Goal: Task Accomplishment & Management: Manage account settings

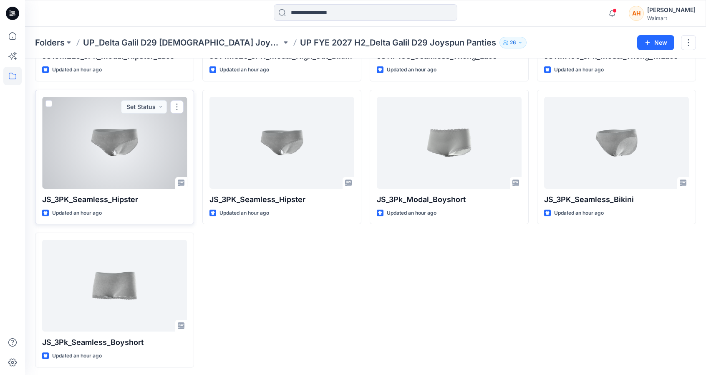
scroll to position [148, 0]
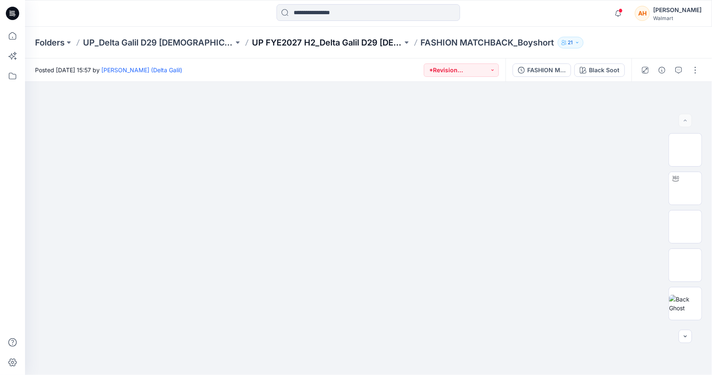
click at [329, 37] on p "UP FYE2027 H2_Delta Galil D29 [DEMOGRAPHIC_DATA] NoBo Panties" at bounding box center [327, 43] width 151 height 12
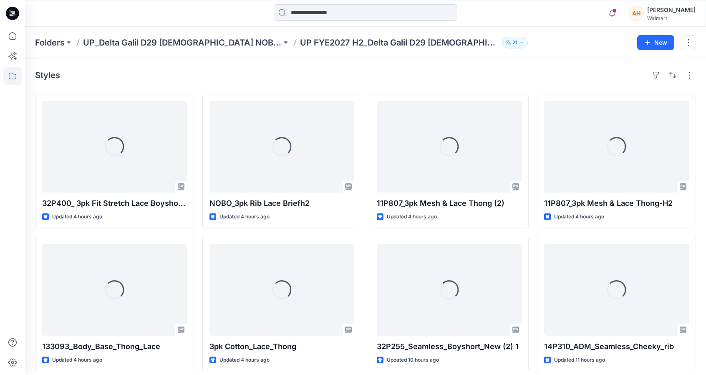
click at [329, 38] on p "UP FYE2027 H2_Delta Galil D29 [DEMOGRAPHIC_DATA] NoBo Panties" at bounding box center [399, 43] width 199 height 12
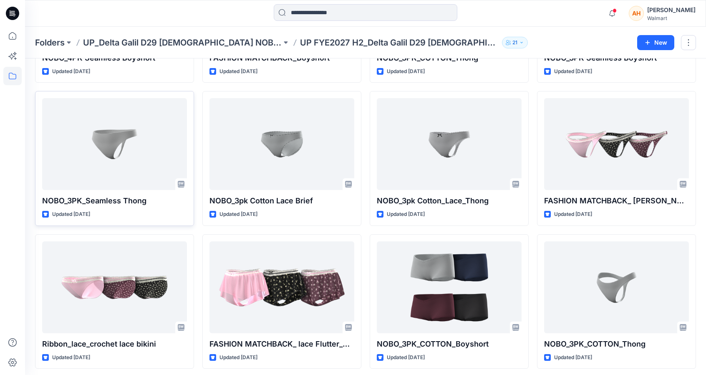
scroll to position [576, 0]
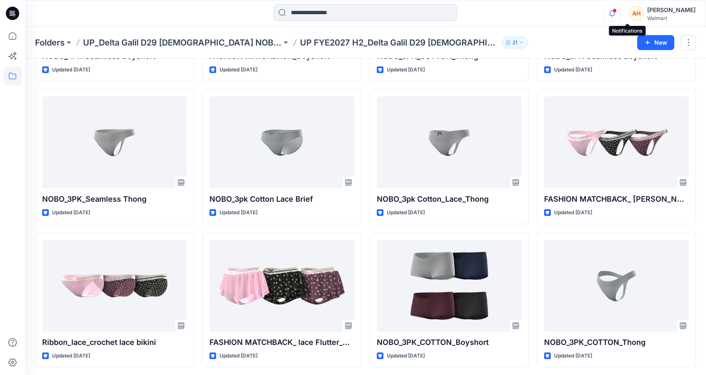
click at [620, 16] on icon "button" at bounding box center [612, 13] width 16 height 17
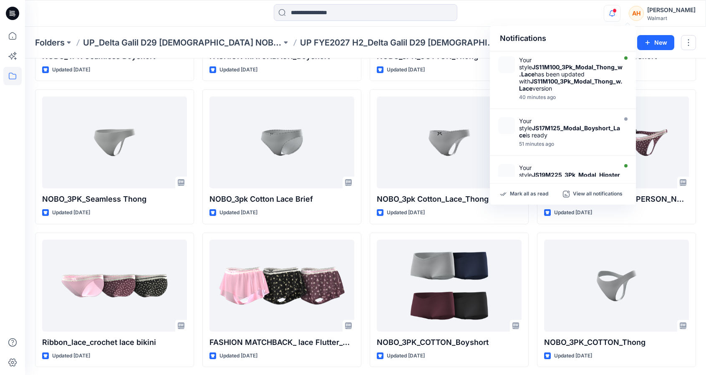
click at [620, 16] on icon "button" at bounding box center [612, 13] width 16 height 17
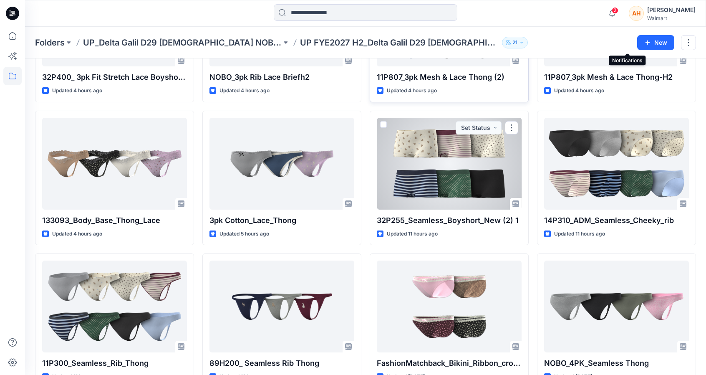
scroll to position [0, 0]
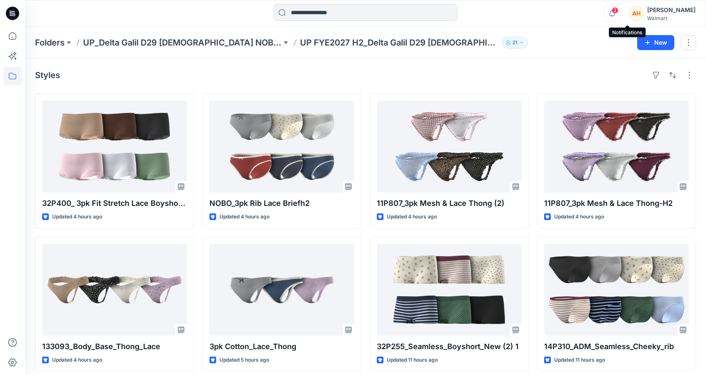
click at [620, 14] on icon "button" at bounding box center [612, 13] width 16 height 17
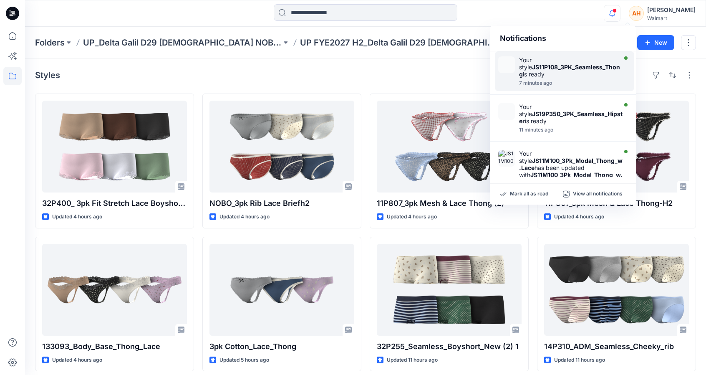
click at [581, 61] on div "Your style JS11P108_3PK_Seamless_Thong is ready" at bounding box center [571, 66] width 104 height 21
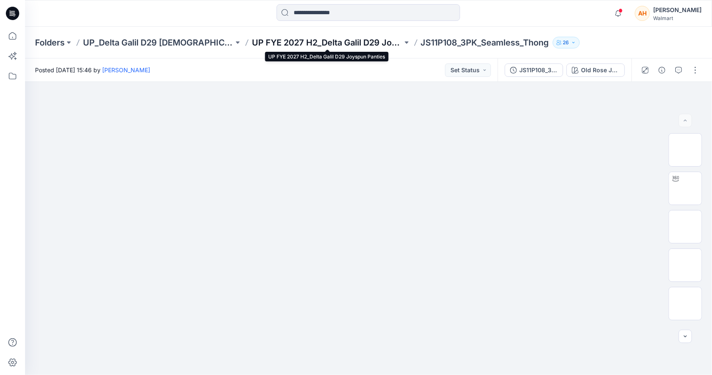
click at [343, 40] on p "UP FYE 2027 H2_Delta Galil D29 Joyspun Panties" at bounding box center [327, 43] width 151 height 12
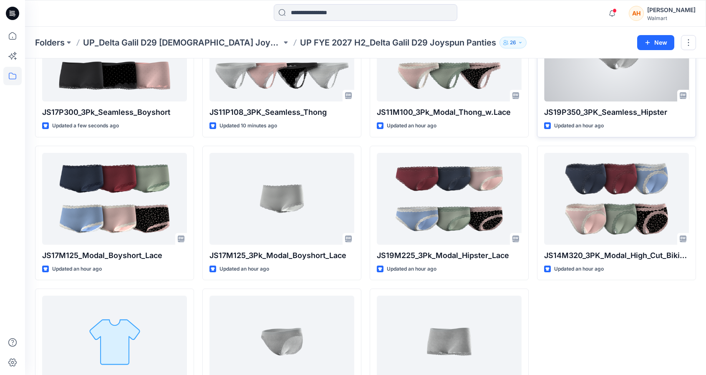
scroll to position [125, 0]
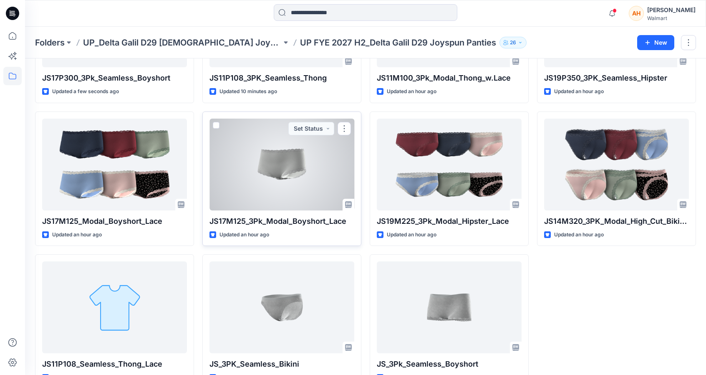
click at [355, 122] on div "JS17M125_3Pk_Modal_Boyshort_Lace Updated an hour ago Set Status" at bounding box center [281, 178] width 159 height 135
click at [351, 121] on div at bounding box center [282, 165] width 145 height 92
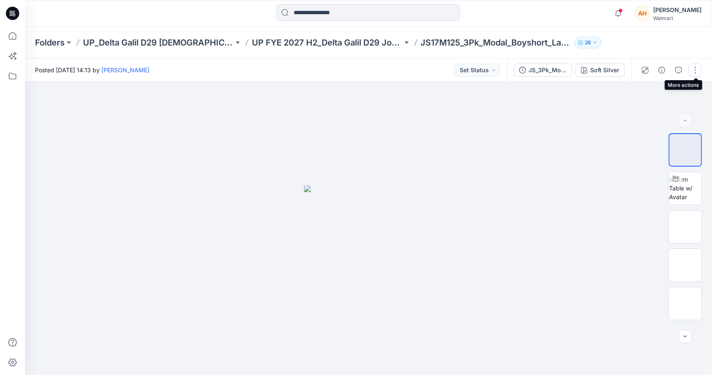
click at [694, 71] on button "button" at bounding box center [695, 69] width 13 height 13
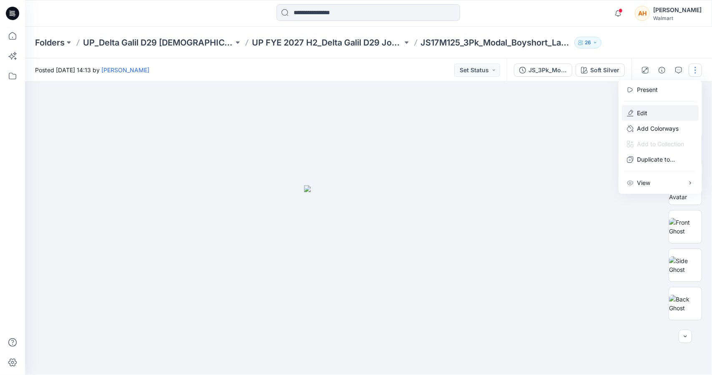
click at [629, 110] on icon "button" at bounding box center [630, 113] width 7 height 7
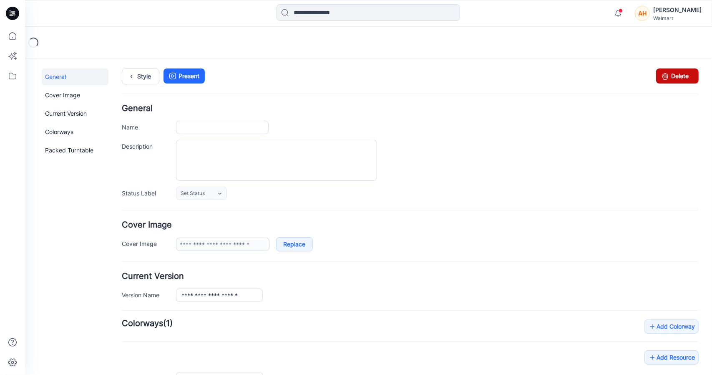
type input "**********"
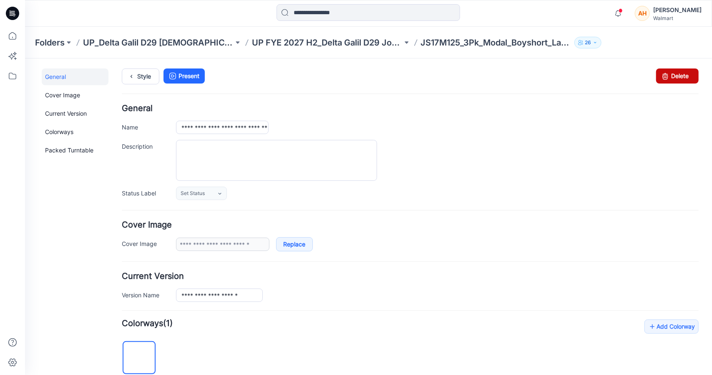
click at [661, 76] on icon at bounding box center [665, 75] width 12 height 15
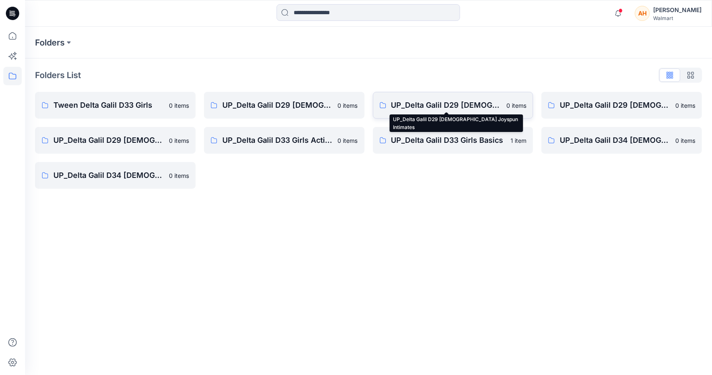
click at [424, 109] on p "UP_Delta Galil D29 [DEMOGRAPHIC_DATA] Joyspun Intimates" at bounding box center [446, 105] width 111 height 12
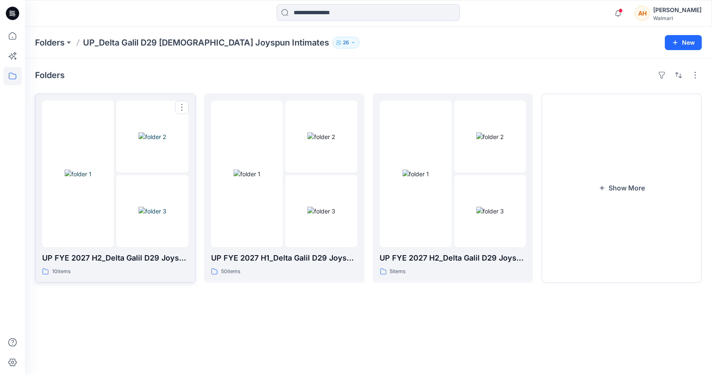
click at [74, 169] on img at bounding box center [78, 173] width 27 height 9
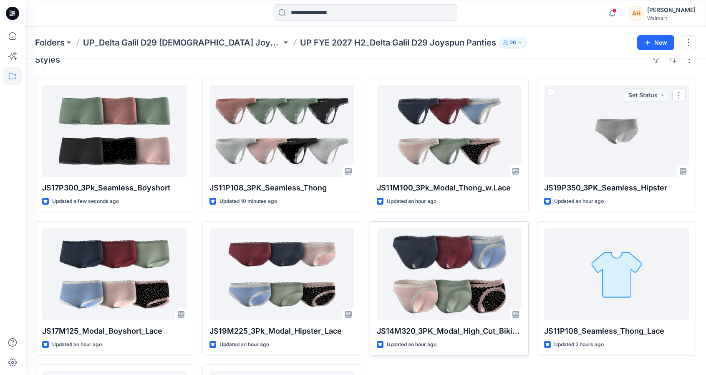
scroll to position [83, 0]
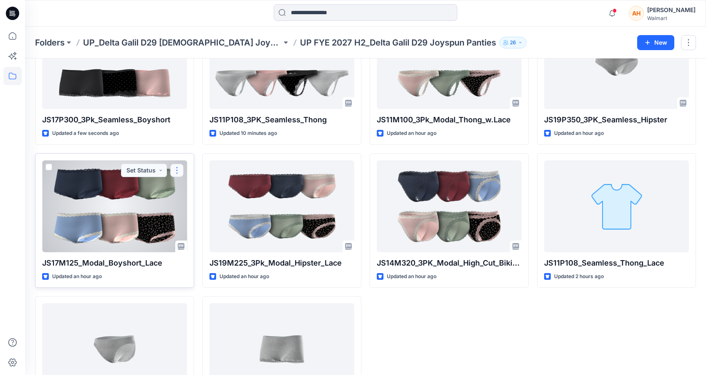
click at [178, 167] on button "button" at bounding box center [176, 170] width 13 height 13
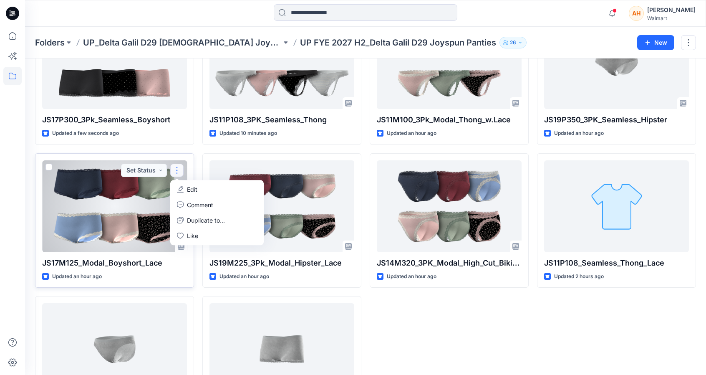
click at [192, 183] on button "Edit" at bounding box center [217, 189] width 90 height 15
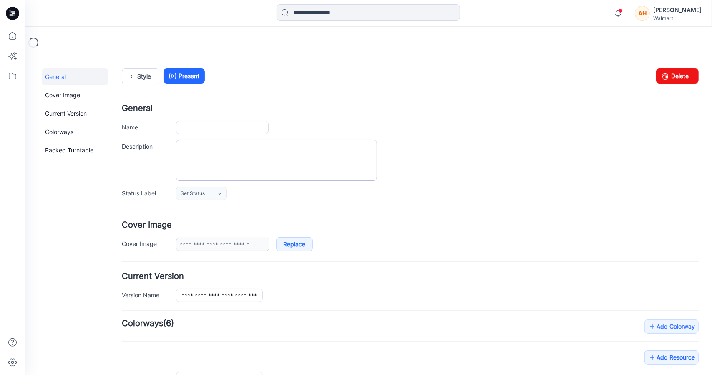
type input "**********"
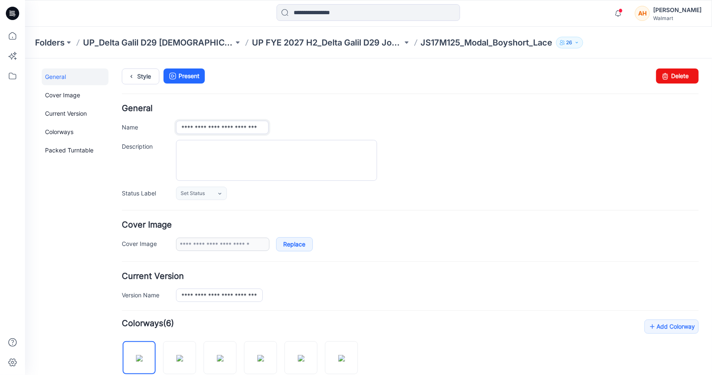
click at [212, 125] on input "**********" at bounding box center [222, 126] width 93 height 13
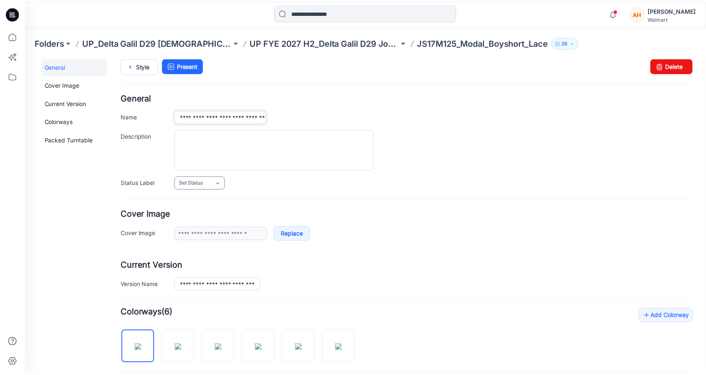
scroll to position [10, 0]
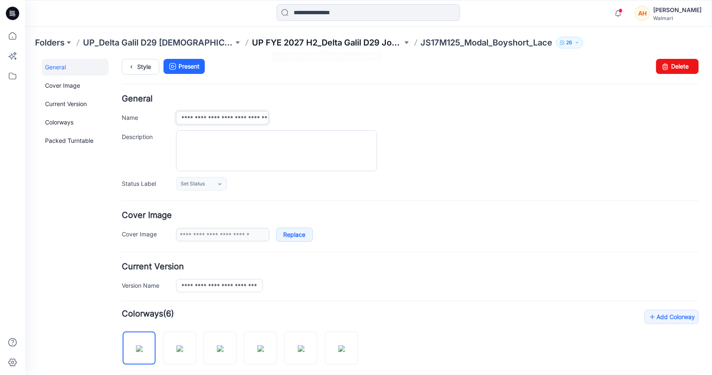
type input "**********"
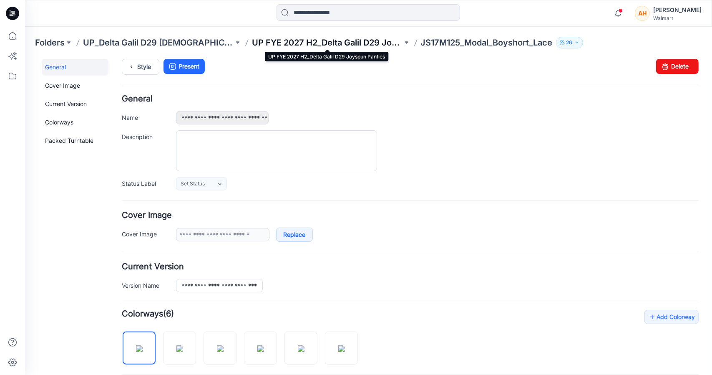
click at [295, 42] on p "UP FYE 2027 H2_Delta Galil D29 Joyspun Panties" at bounding box center [327, 43] width 151 height 12
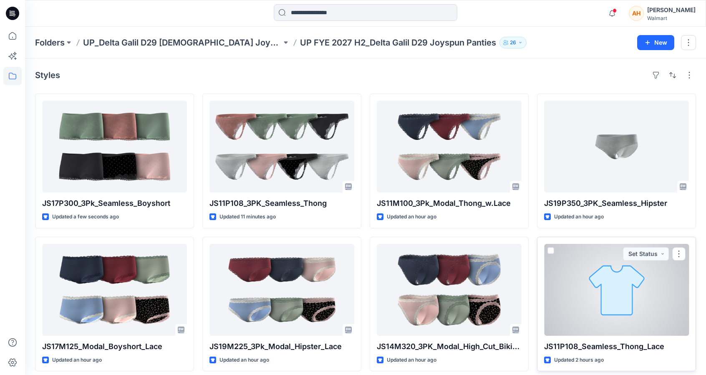
click at [591, 304] on div at bounding box center [616, 290] width 145 height 92
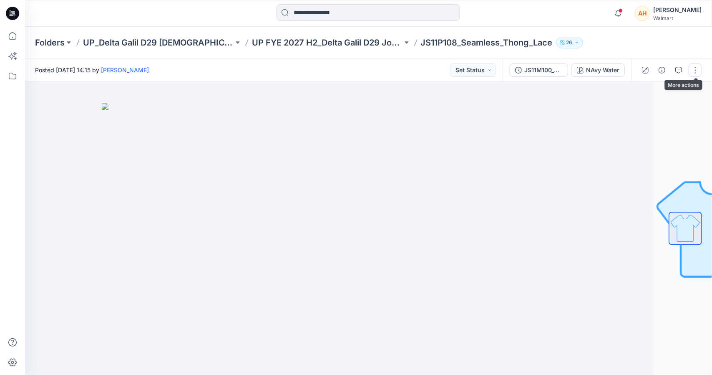
click at [691, 72] on button "button" at bounding box center [695, 69] width 13 height 13
click at [638, 113] on p "Edit" at bounding box center [642, 113] width 10 height 9
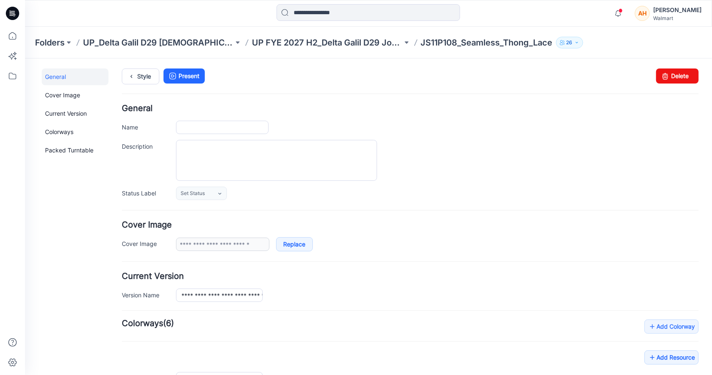
type input "**********"
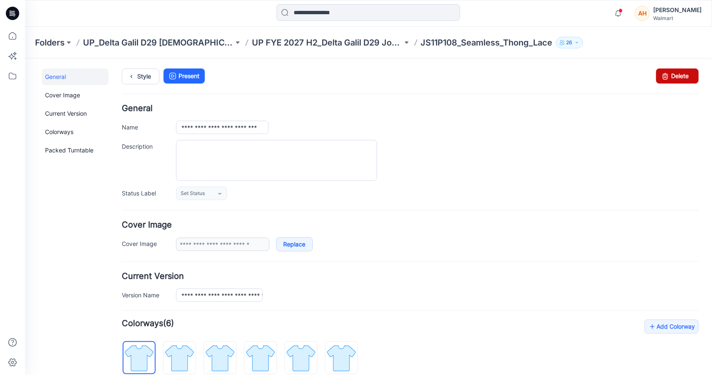
click at [659, 75] on icon at bounding box center [665, 75] width 12 height 15
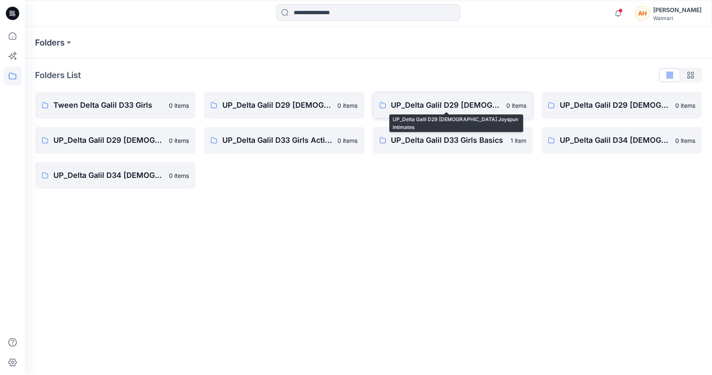
click at [458, 106] on p "UP_Delta Galil D29 [DEMOGRAPHIC_DATA] Joyspun Intimates" at bounding box center [446, 105] width 111 height 12
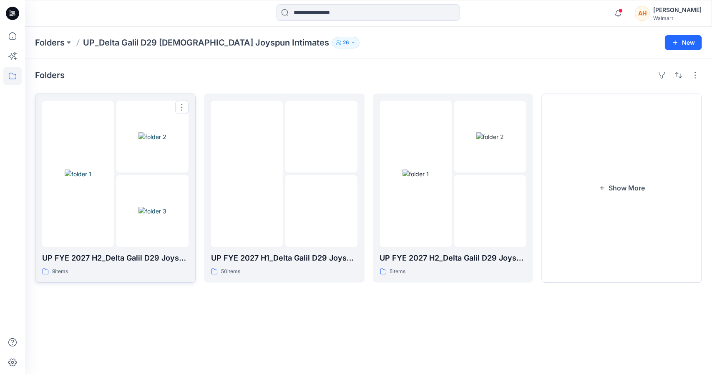
click at [139, 141] on img at bounding box center [153, 136] width 28 height 9
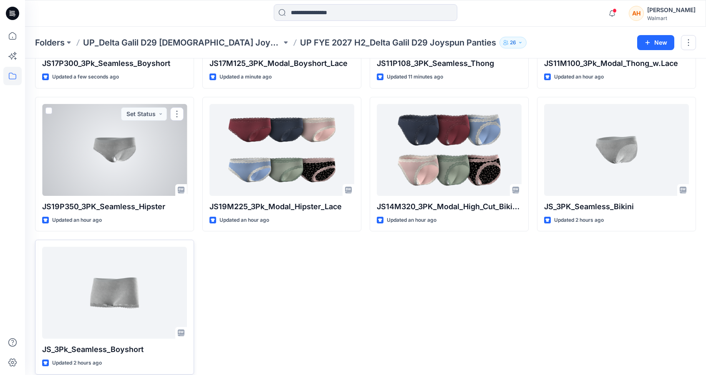
scroll to position [148, 0]
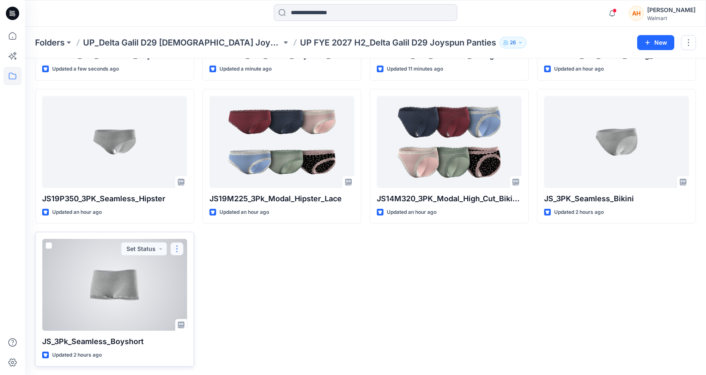
click at [179, 245] on button "button" at bounding box center [176, 248] width 13 height 13
click at [189, 261] on button "Edit" at bounding box center [217, 267] width 90 height 15
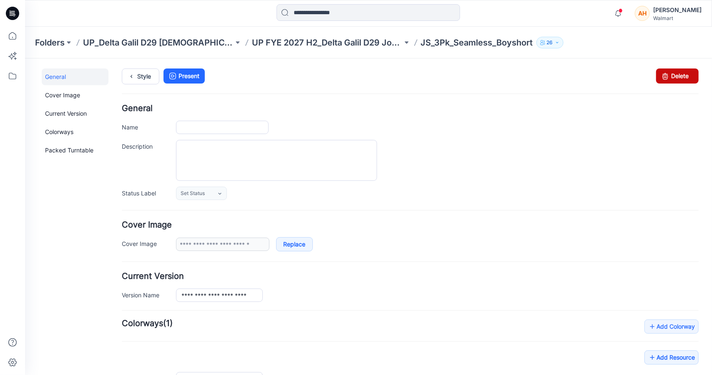
type input "**********"
drag, startPoint x: 658, startPoint y: 80, endPoint x: 404, endPoint y: 89, distance: 253.9
click at [659, 80] on icon at bounding box center [665, 75] width 12 height 15
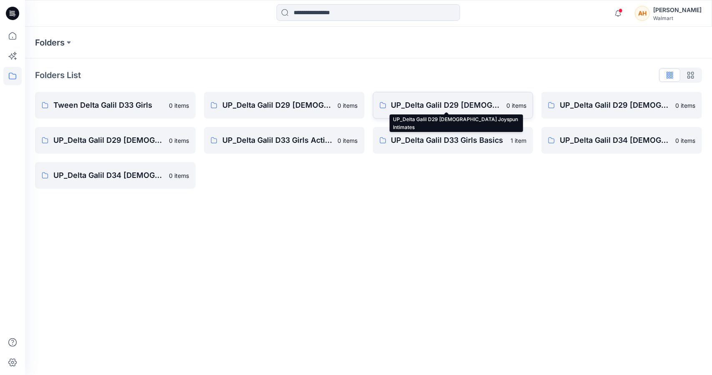
click at [431, 104] on p "UP_Delta Galil D29 [DEMOGRAPHIC_DATA] Joyspun Intimates" at bounding box center [446, 105] width 111 height 12
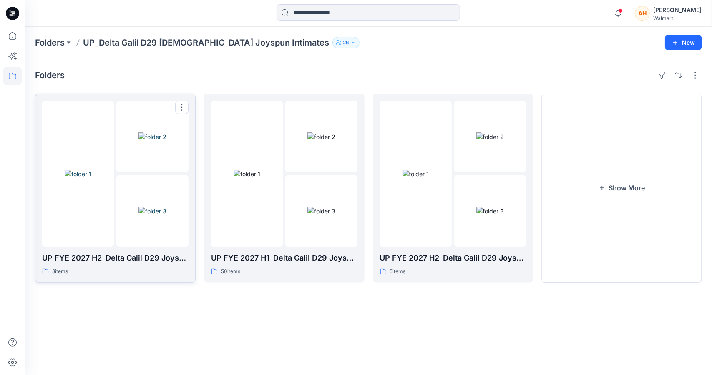
click at [139, 141] on img at bounding box center [153, 136] width 28 height 9
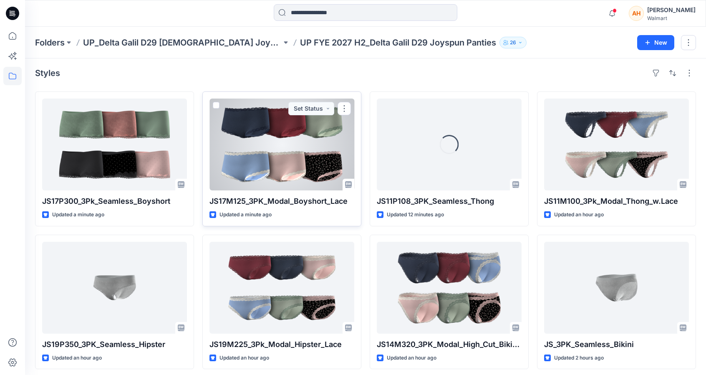
scroll to position [5, 0]
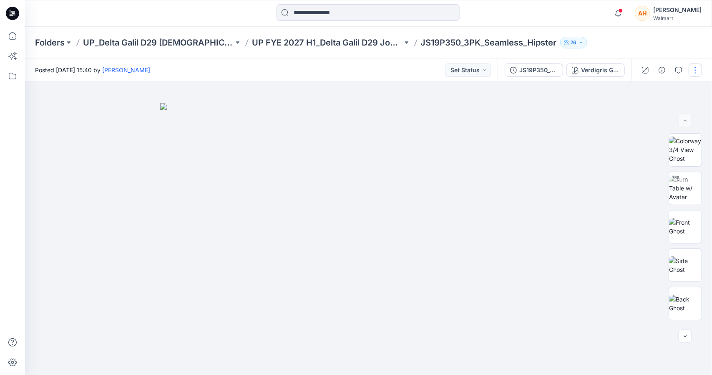
click at [700, 69] on button "button" at bounding box center [695, 69] width 13 height 13
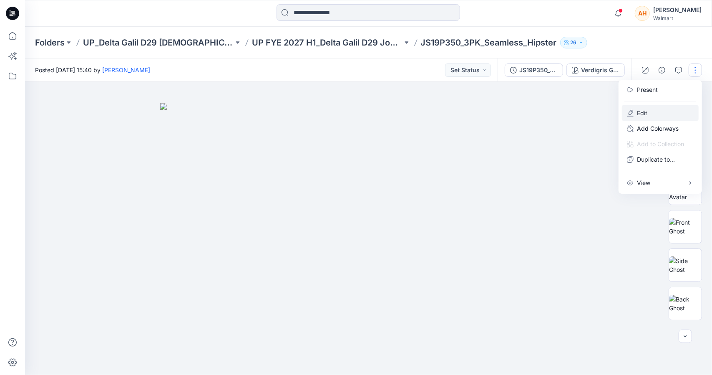
click at [650, 108] on button "Edit" at bounding box center [660, 112] width 77 height 15
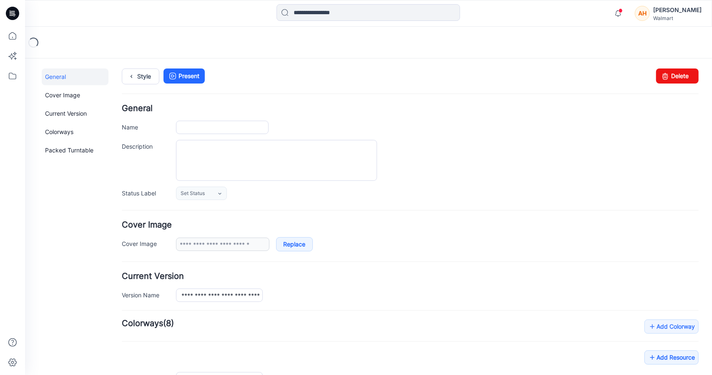
type input "**********"
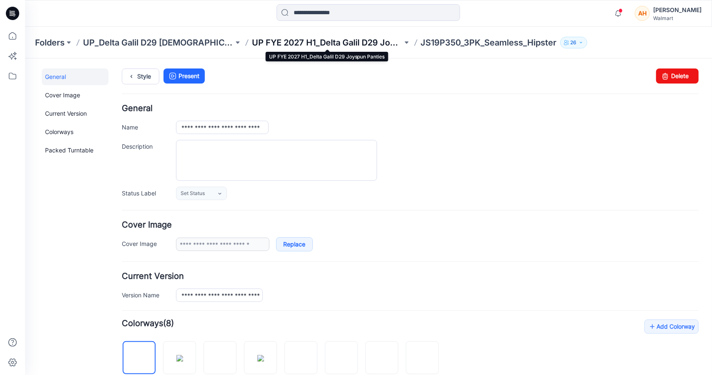
click at [347, 39] on p "UP FYE 2027 H1_Delta Galil D29 Joyspun Panties" at bounding box center [327, 43] width 151 height 12
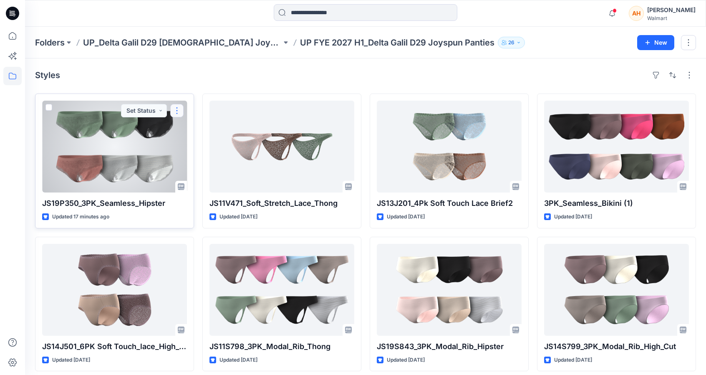
click at [179, 109] on button "button" at bounding box center [176, 110] width 13 height 13
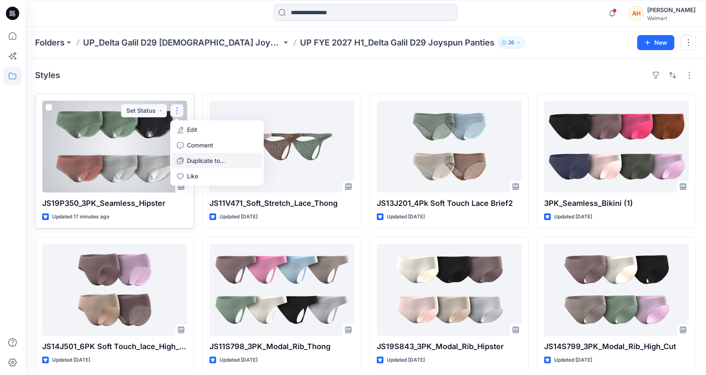
click at [189, 164] on p "Duplicate to..." at bounding box center [206, 160] width 38 height 9
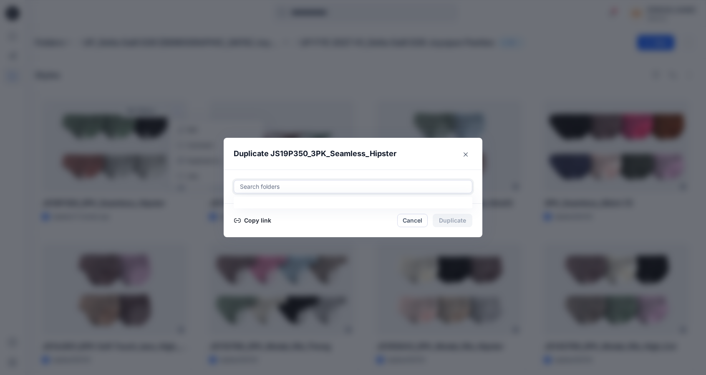
click at [304, 188] on div at bounding box center [353, 187] width 228 height 10
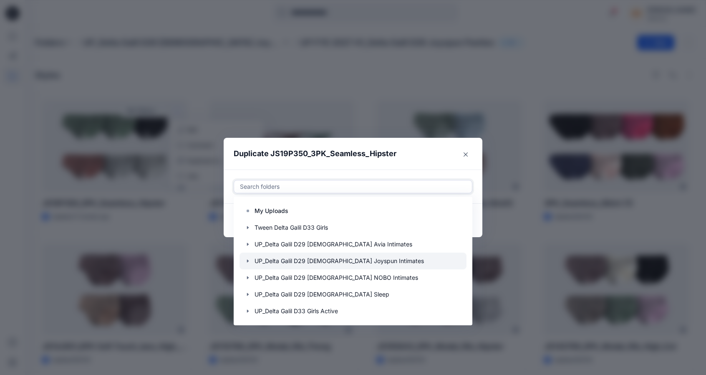
click at [307, 260] on div at bounding box center [353, 261] width 227 height 17
click at [249, 259] on icon "button" at bounding box center [248, 261] width 7 height 7
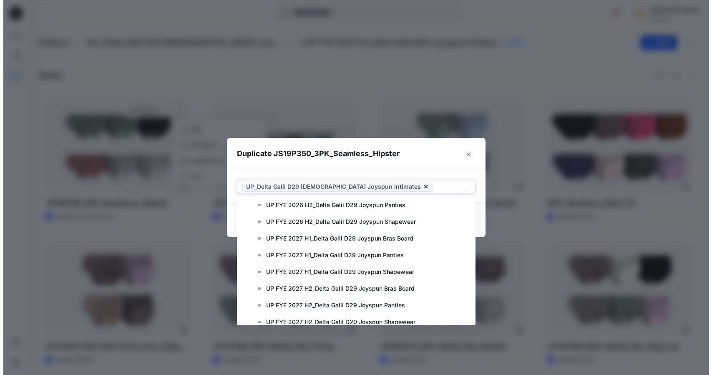
scroll to position [292, 0]
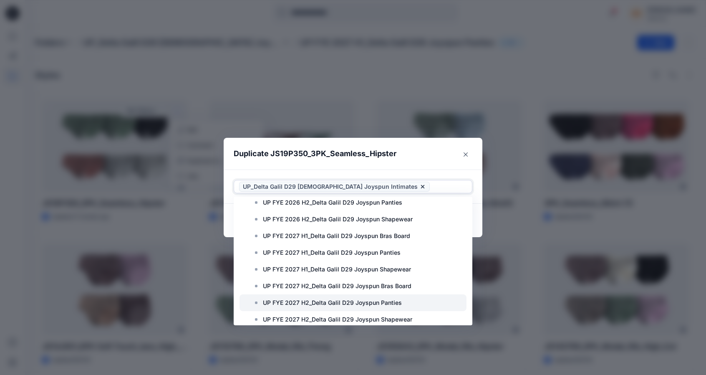
click at [290, 303] on p "UP FYE 2027 H2_Delta Galil D29 Joyspun Panties" at bounding box center [332, 303] width 139 height 10
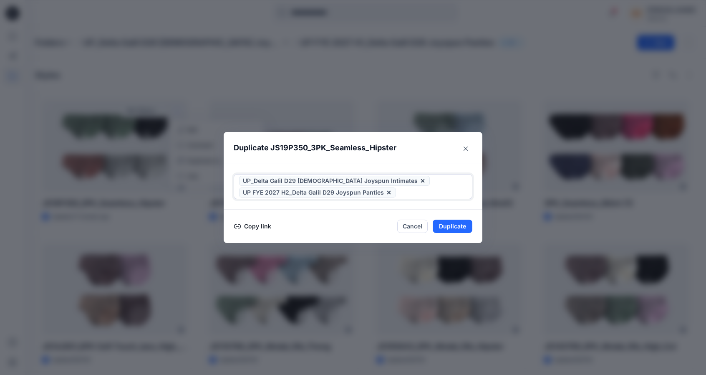
click at [419, 179] on icon at bounding box center [422, 180] width 7 height 7
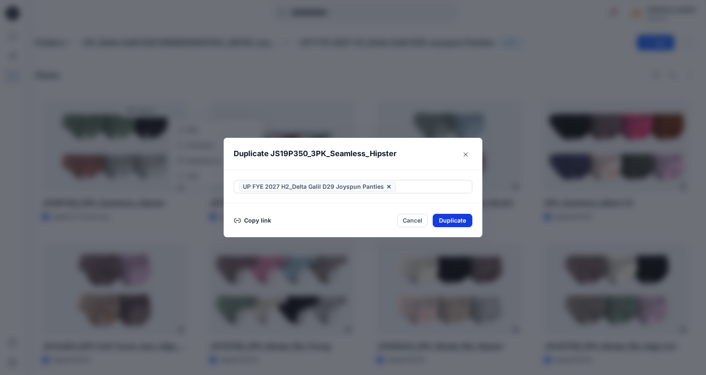
click at [445, 218] on button "Duplicate" at bounding box center [453, 220] width 40 height 13
click at [472, 157] on button "Close" at bounding box center [465, 154] width 13 height 13
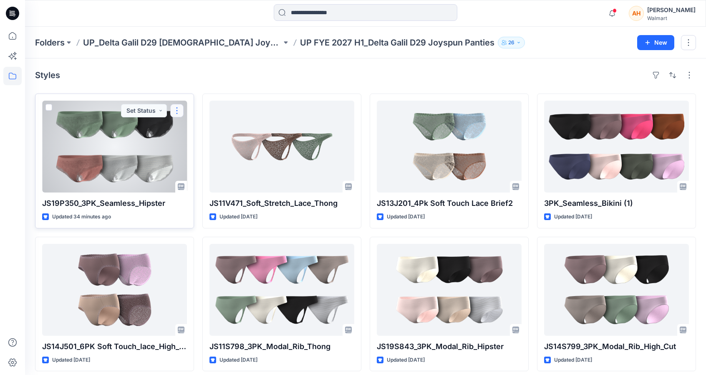
click at [179, 111] on button "button" at bounding box center [176, 110] width 13 height 13
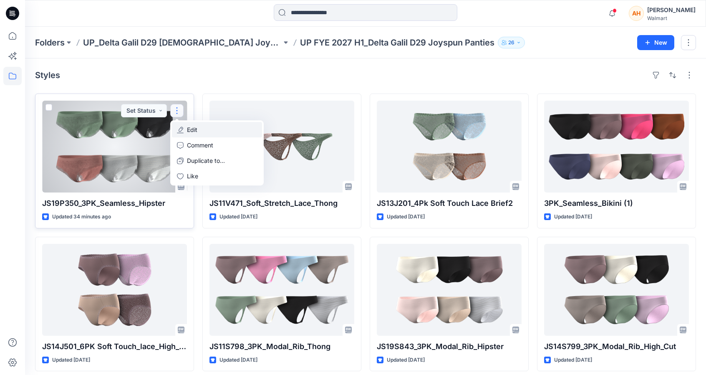
click at [184, 126] on button "Edit" at bounding box center [217, 129] width 90 height 15
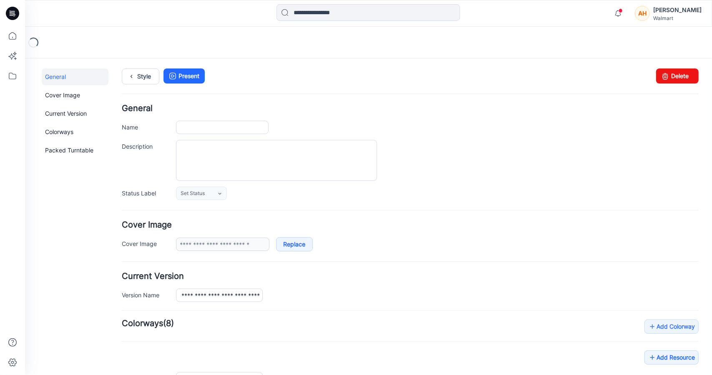
type input "**********"
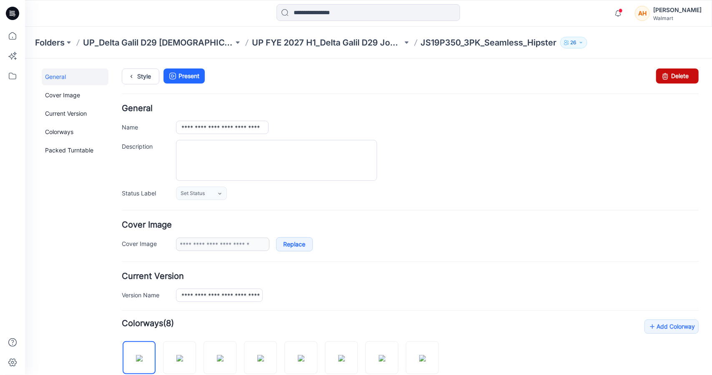
click at [691, 77] on link "Delete" at bounding box center [677, 75] width 43 height 15
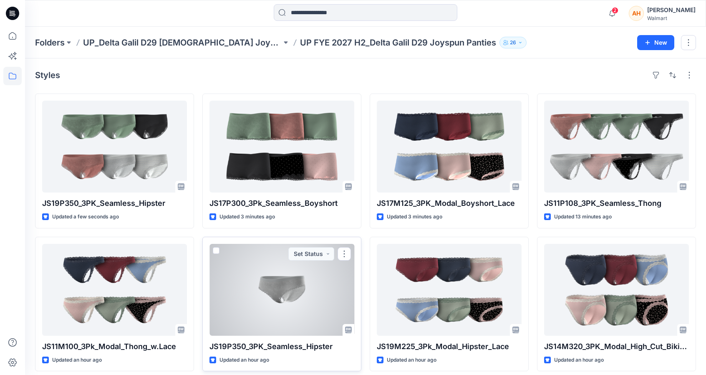
click at [327, 295] on div at bounding box center [282, 290] width 145 height 92
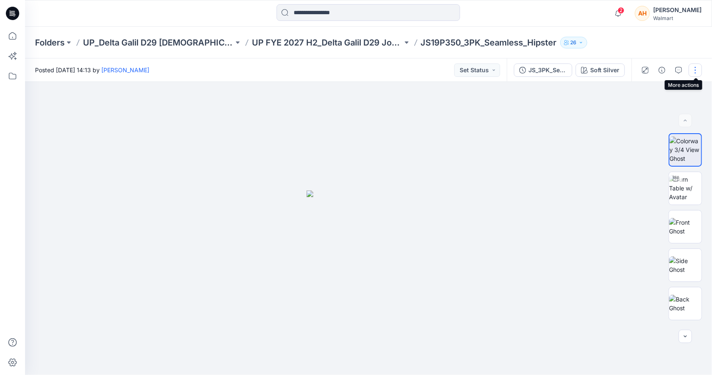
click at [700, 66] on button "button" at bounding box center [695, 69] width 13 height 13
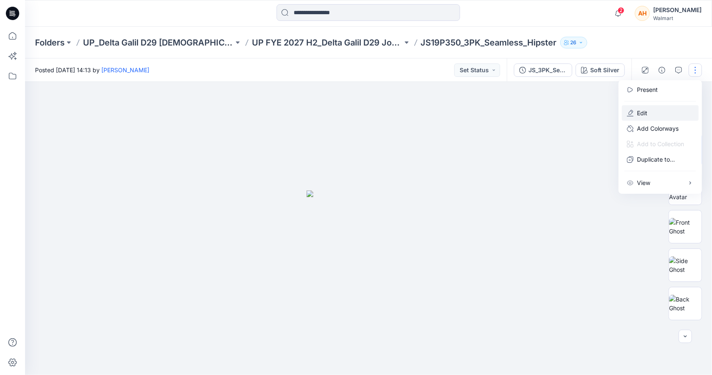
click at [649, 111] on button "Edit" at bounding box center [660, 112] width 77 height 15
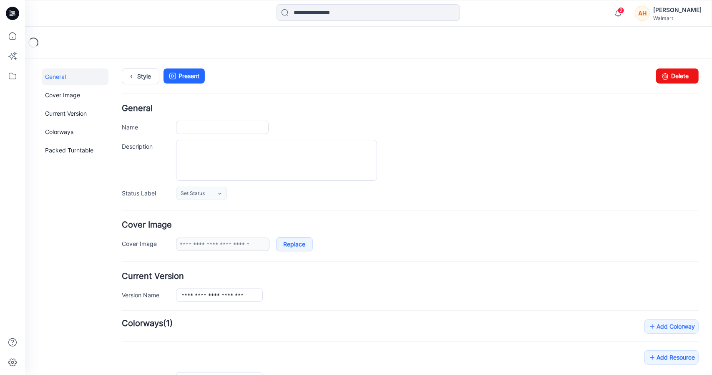
type input "**********"
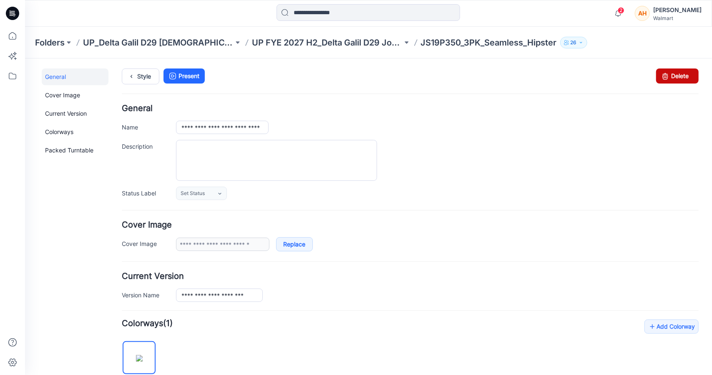
drag, startPoint x: 676, startPoint y: 75, endPoint x: 424, endPoint y: 97, distance: 252.2
click at [676, 75] on link "Delete" at bounding box center [677, 75] width 43 height 15
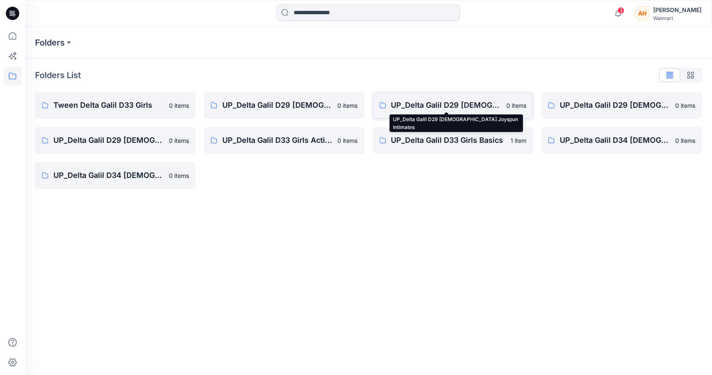
click at [427, 109] on p "UP_Delta Galil D29 [DEMOGRAPHIC_DATA] Joyspun Intimates" at bounding box center [446, 105] width 111 height 12
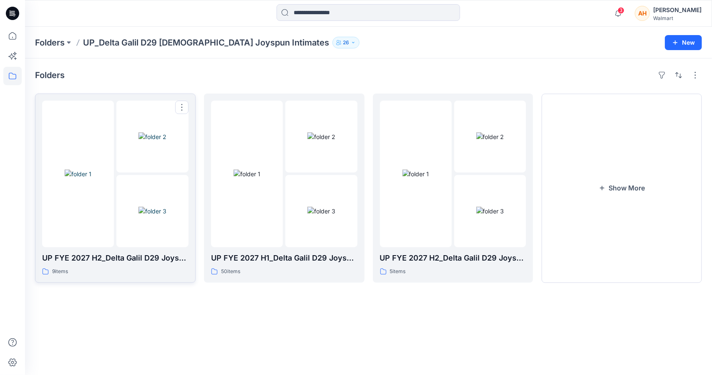
click at [91, 169] on img at bounding box center [78, 173] width 27 height 9
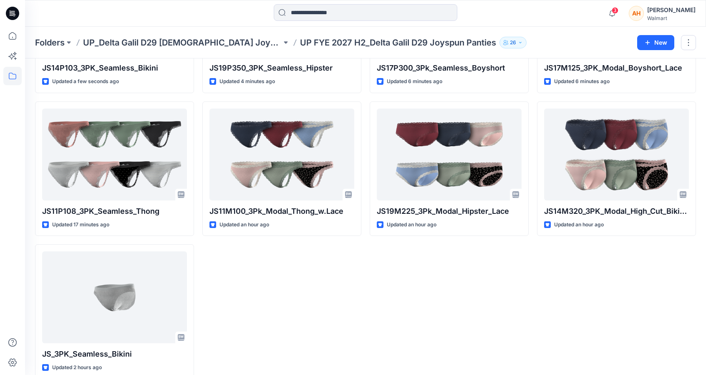
scroll to position [148, 0]
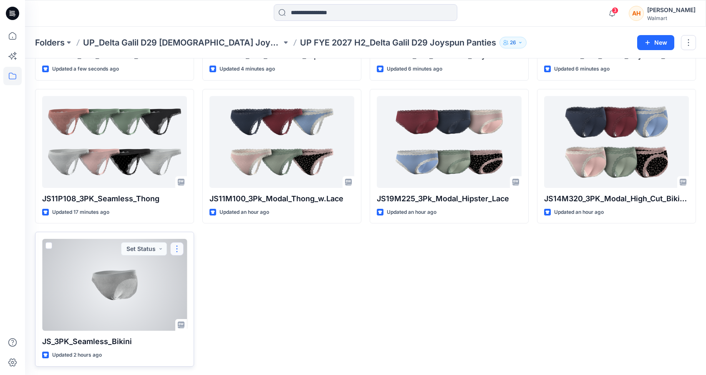
click at [173, 247] on button "button" at bounding box center [176, 248] width 13 height 13
click at [187, 270] on p "Edit" at bounding box center [192, 267] width 10 height 9
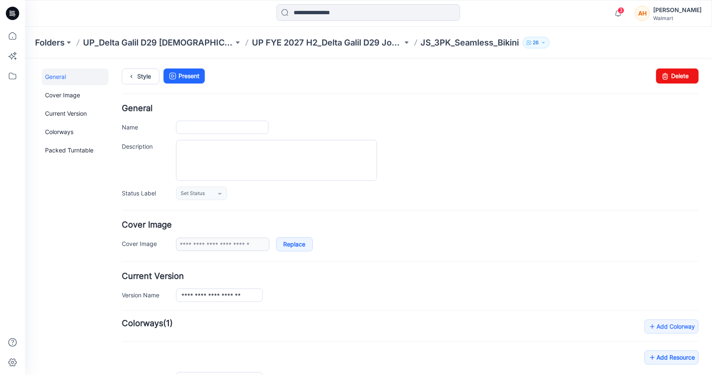
type input "**********"
click at [666, 73] on link "Delete" at bounding box center [677, 75] width 43 height 15
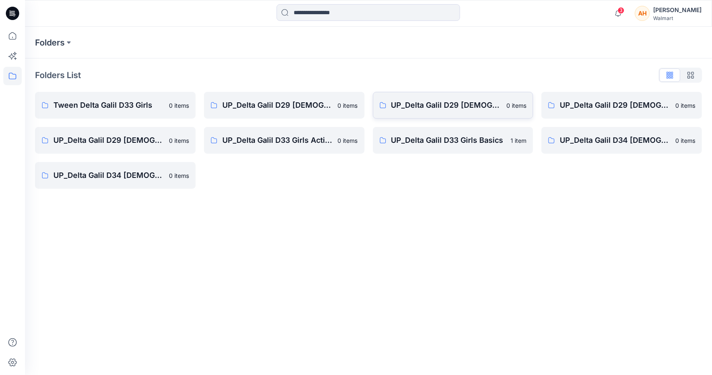
click at [424, 111] on link "UP_Delta Galil D29 [DEMOGRAPHIC_DATA] Joyspun Intimates 0 items" at bounding box center [453, 105] width 161 height 27
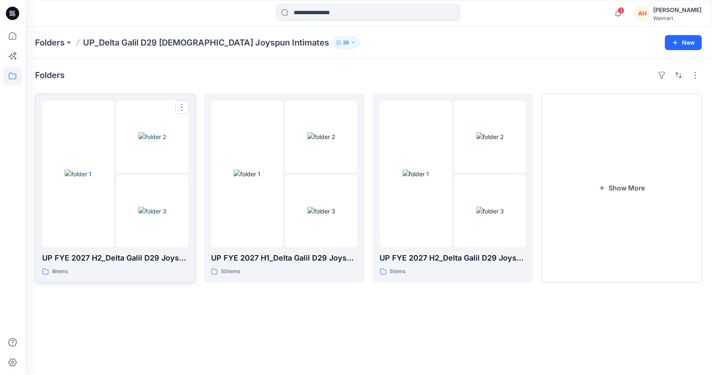
click at [91, 169] on img at bounding box center [78, 173] width 27 height 9
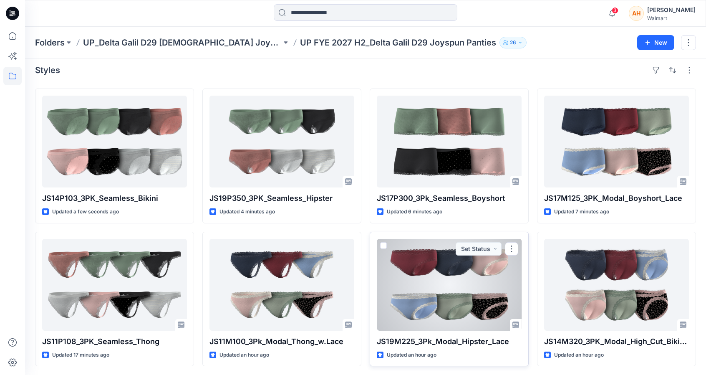
scroll to position [5, 0]
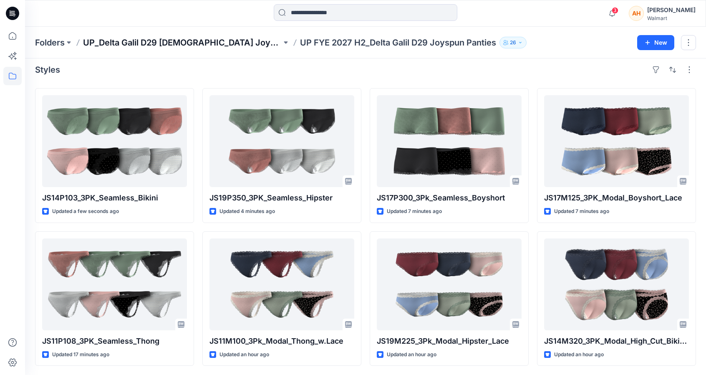
click at [187, 45] on p "UP_Delta Galil D29 [DEMOGRAPHIC_DATA] Joyspun Intimates" at bounding box center [182, 43] width 199 height 12
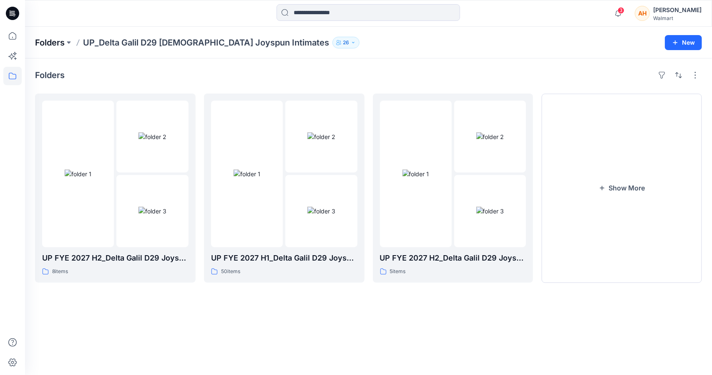
click at [39, 42] on p "Folders" at bounding box center [50, 43] width 30 height 12
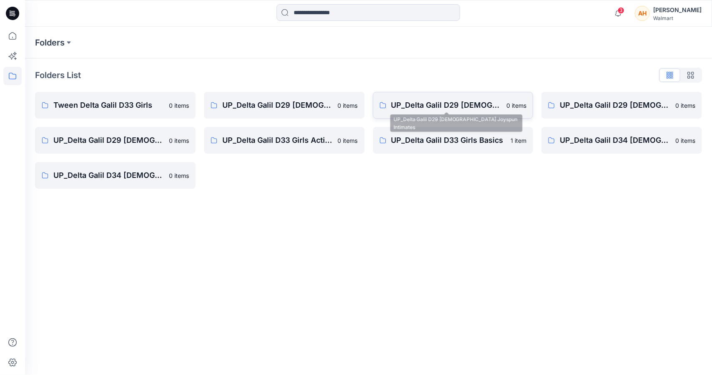
click at [409, 106] on p "UP_Delta Galil D29 [DEMOGRAPHIC_DATA] Joyspun Intimates" at bounding box center [446, 105] width 111 height 12
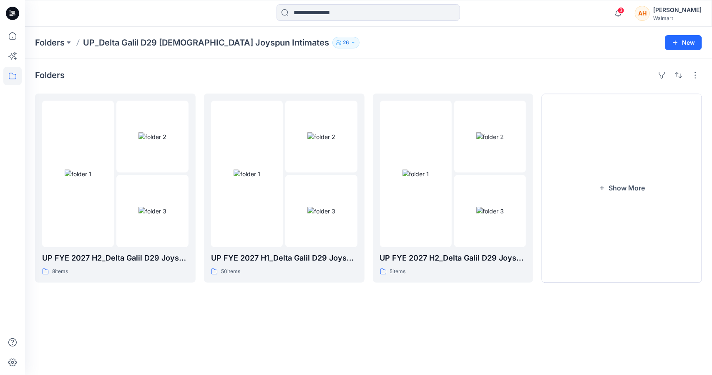
click at [39, 35] on div "Folders UP_Delta Galil D29 Ladies Joyspun Intimates 26 New" at bounding box center [368, 43] width 687 height 32
click at [45, 38] on p "Folders" at bounding box center [50, 43] width 30 height 12
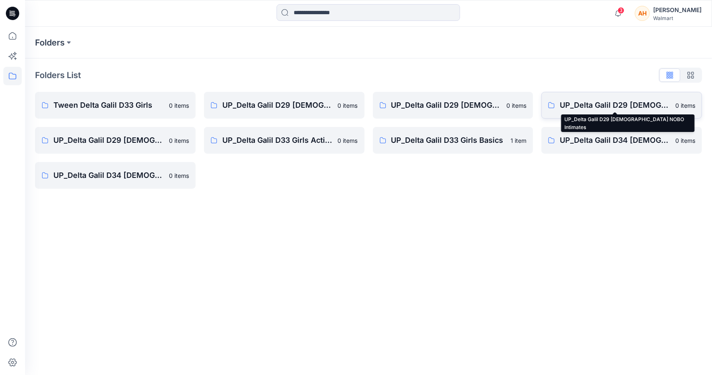
click at [568, 107] on p "UP_Delta Galil D29 Ladies NOBO Intimates" at bounding box center [615, 105] width 111 height 12
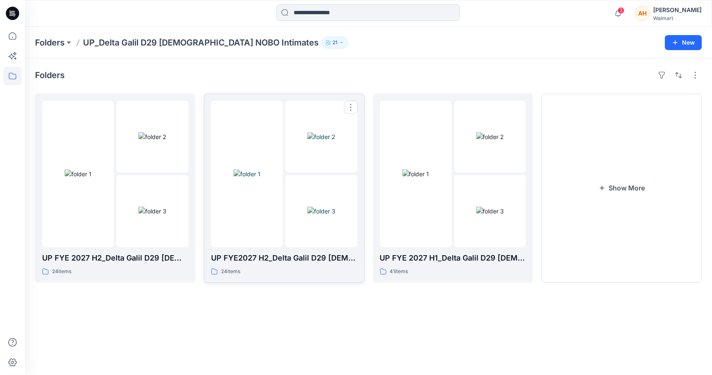
click at [256, 169] on img at bounding box center [247, 173] width 27 height 9
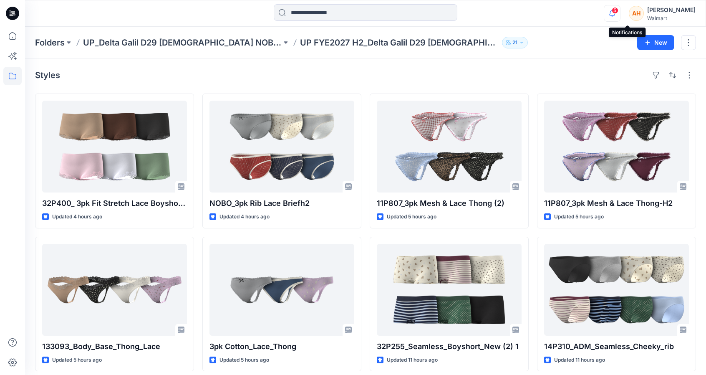
click at [620, 12] on icon "button" at bounding box center [612, 13] width 16 height 17
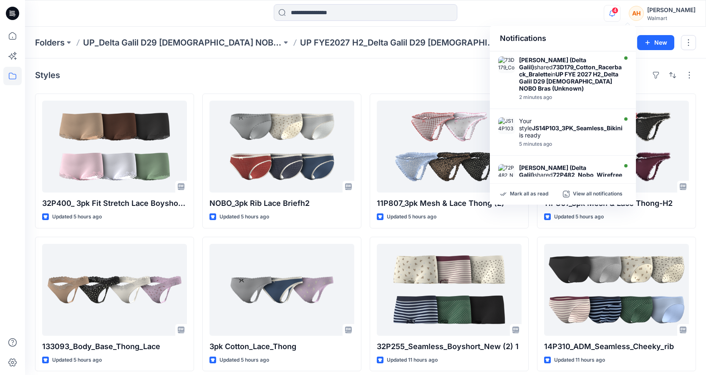
click at [555, 3] on div "4 Notifications Dorelle Mcpherson (Delta Galil) shared 73D179_Cotton_Racerback_…" at bounding box center [365, 13] width 681 height 27
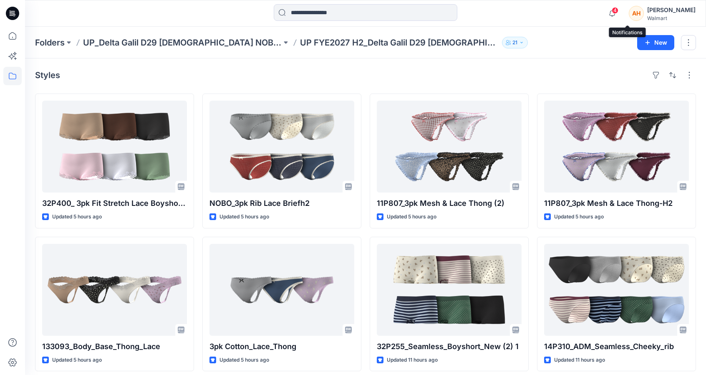
click at [619, 13] on span "4" at bounding box center [615, 10] width 7 height 7
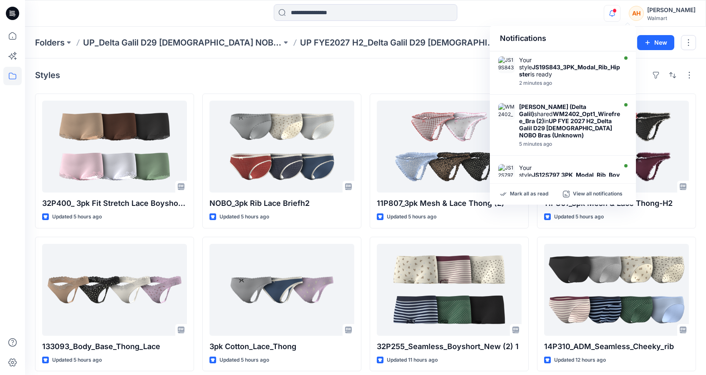
click at [583, 13] on div "Notifications Your style JS19S843_3PK_Modal_Rib_Hipster is ready 2 minutes ago …" at bounding box center [365, 13] width 681 height 18
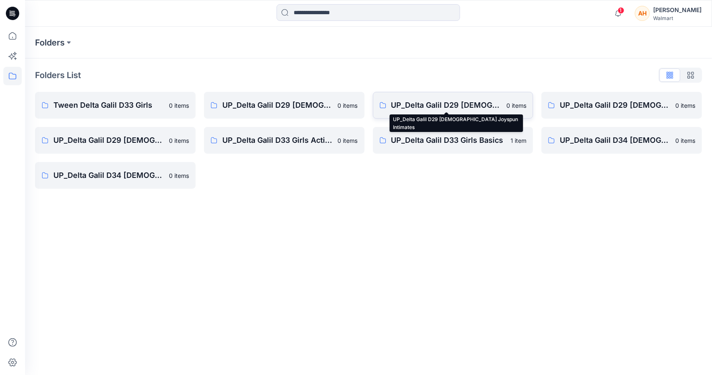
click at [448, 102] on p "UP_Delta Galil D29 [DEMOGRAPHIC_DATA] Joyspun Intimates" at bounding box center [446, 105] width 111 height 12
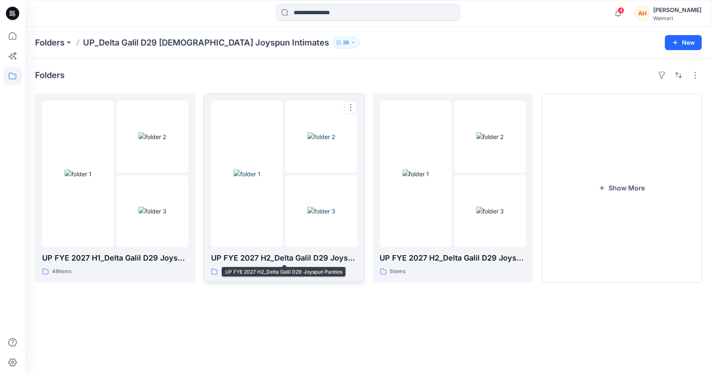
click at [235, 263] on p "UP FYE 2027 H2_Delta Galil D29 Joyspun Panties" at bounding box center [284, 258] width 146 height 12
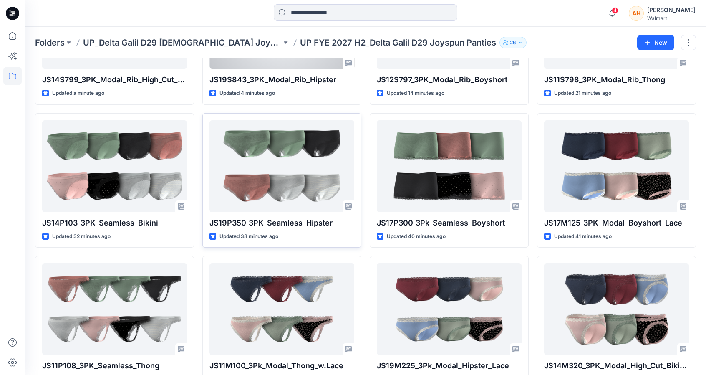
scroll to position [148, 0]
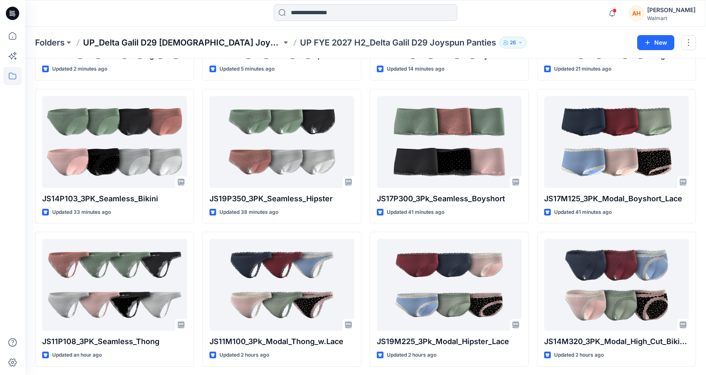
click at [228, 39] on p "UP_Delta Galil D29 [DEMOGRAPHIC_DATA] Joyspun Intimates" at bounding box center [182, 43] width 199 height 12
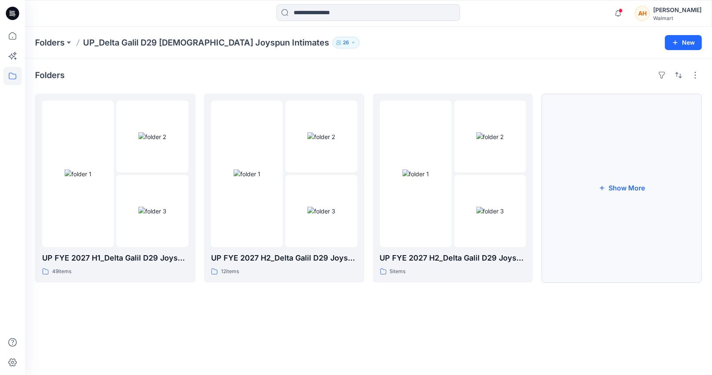
click at [607, 197] on button "Show More" at bounding box center [622, 187] width 161 height 189
